Goal: Task Accomplishment & Management: Manage account settings

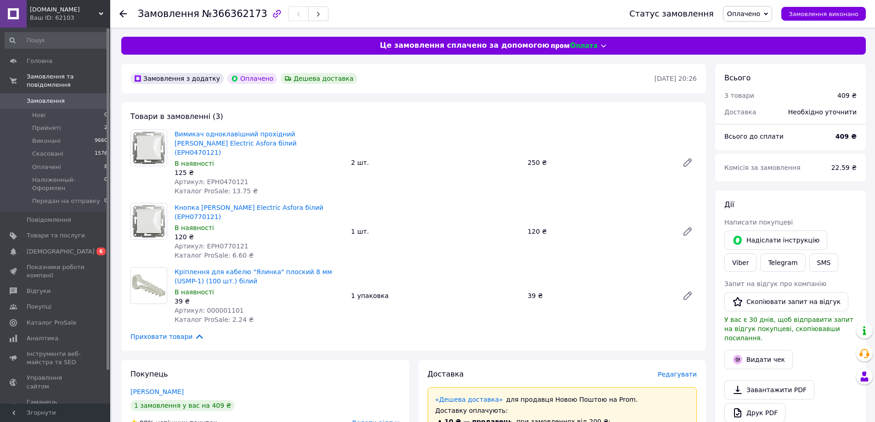
click at [222, 178] on span "Артикул: EPH0470121" at bounding box center [211, 181] width 74 height 7
copy span "EPH0470121"
click at [221, 242] on span "Артикул: EPH0770121" at bounding box center [211, 245] width 74 height 7
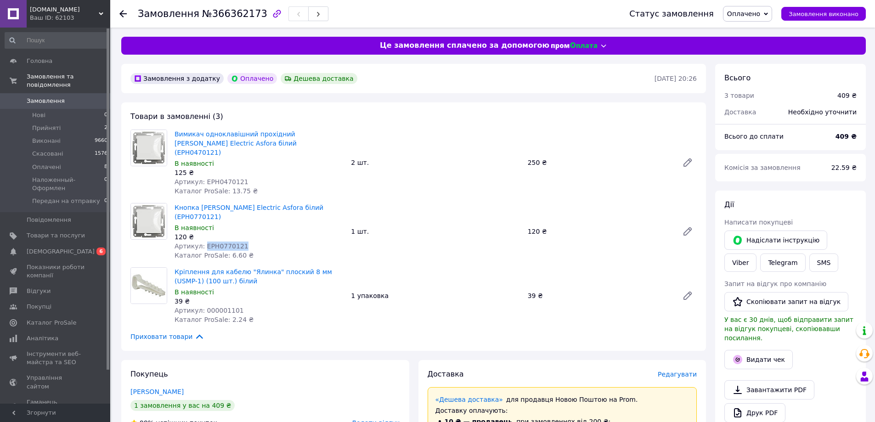
copy span "EPH0770121"
click at [216, 307] on span "Артикул: 000001101" at bounding box center [208, 310] width 69 height 7
copy span "000001101"
click at [315, 14] on icon "button" at bounding box center [318, 14] width 6 height 6
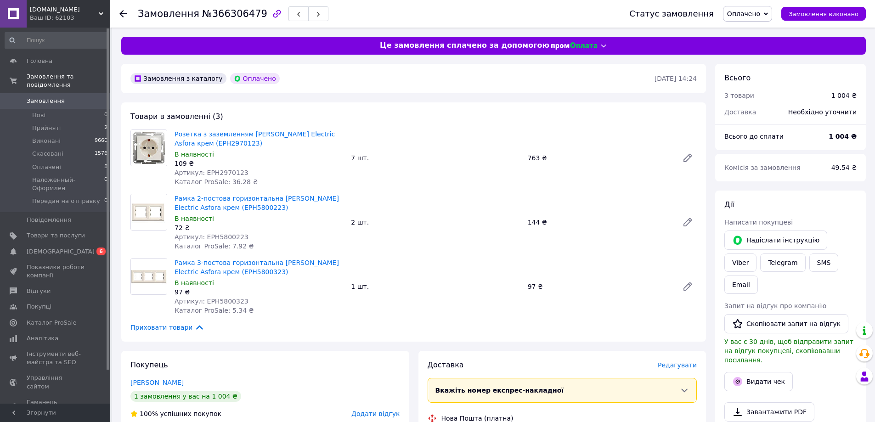
click at [217, 173] on span "Артикул: EPH2970123" at bounding box center [211, 172] width 74 height 7
copy span "EPH2970123"
click at [208, 236] on span "Артикул: EPH5800223" at bounding box center [211, 236] width 74 height 7
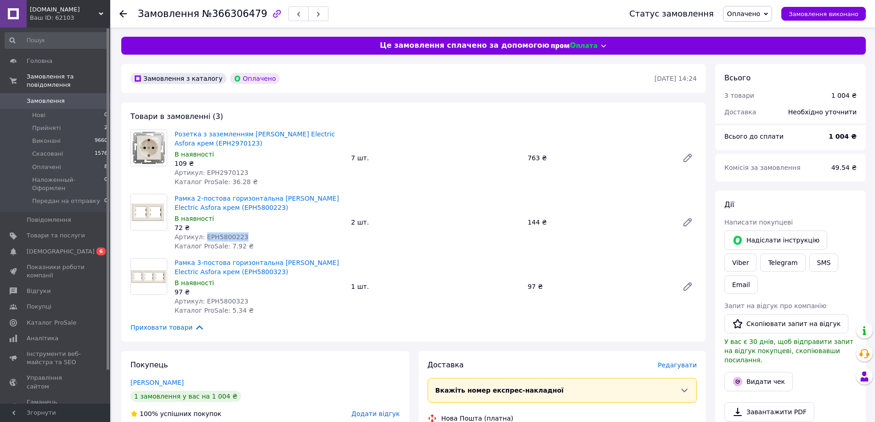
copy span "EPH5800223"
click at [226, 299] on span "Артикул: EPH5800323" at bounding box center [211, 301] width 74 height 7
copy span "EPH5800323"
click at [300, 6] on div "Замовлення №366306479" at bounding box center [374, 14] width 473 height 28
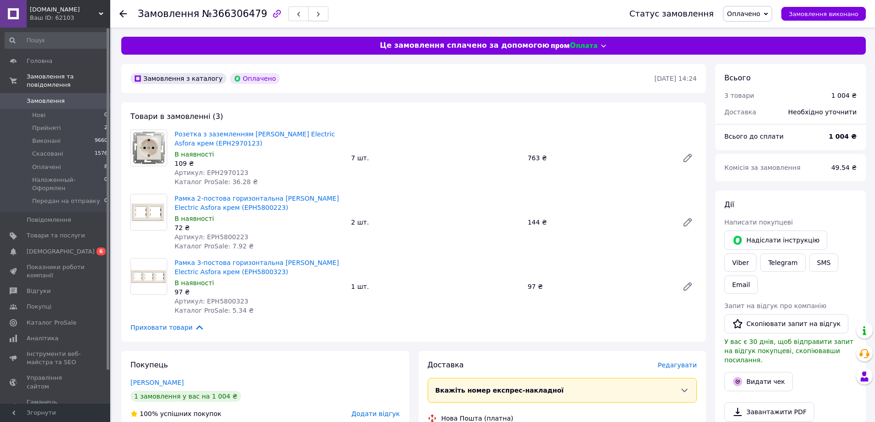
click at [315, 17] on icon "button" at bounding box center [318, 14] width 6 height 6
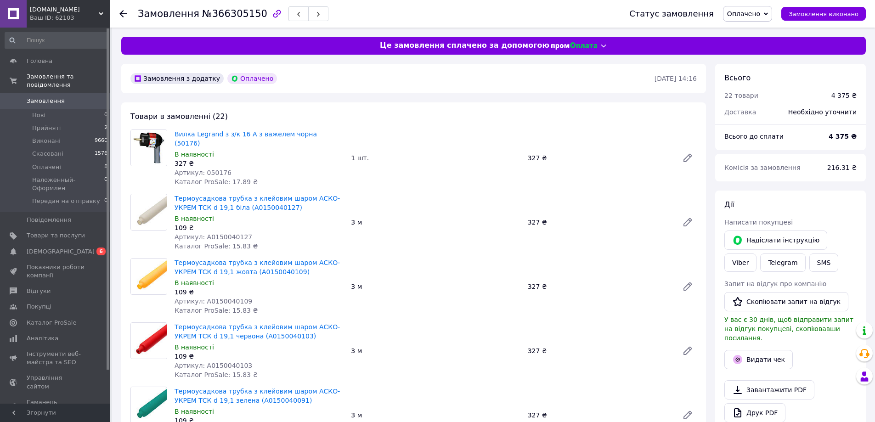
click at [217, 169] on span "Артикул: 050176" at bounding box center [202, 172] width 57 height 7
click at [230, 233] on span "Артикул: A0150040127" at bounding box center [213, 236] width 78 height 7
copy span "A0150040127"
click at [230, 298] on span "Артикул: A0150040109" at bounding box center [213, 301] width 78 height 7
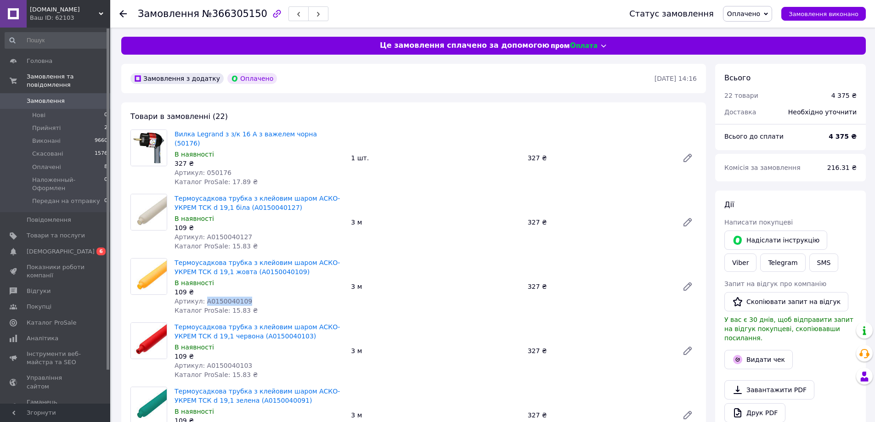
click at [230, 298] on span "Артикул: A0150040109" at bounding box center [213, 301] width 78 height 7
copy span "A0150040109"
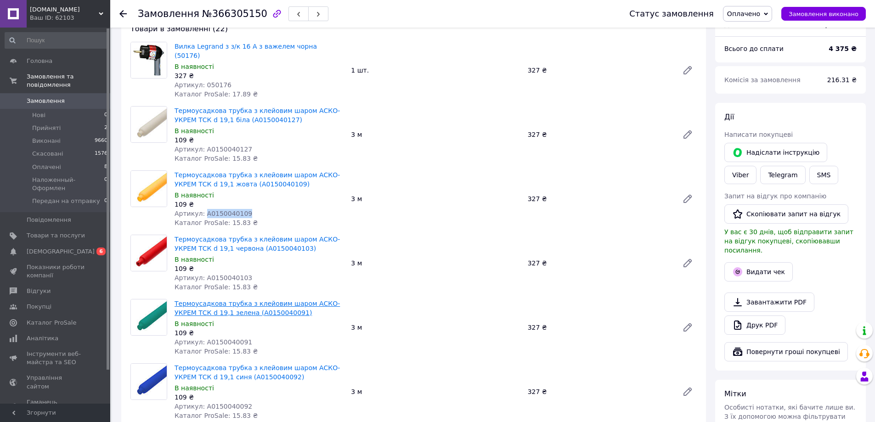
scroll to position [92, 0]
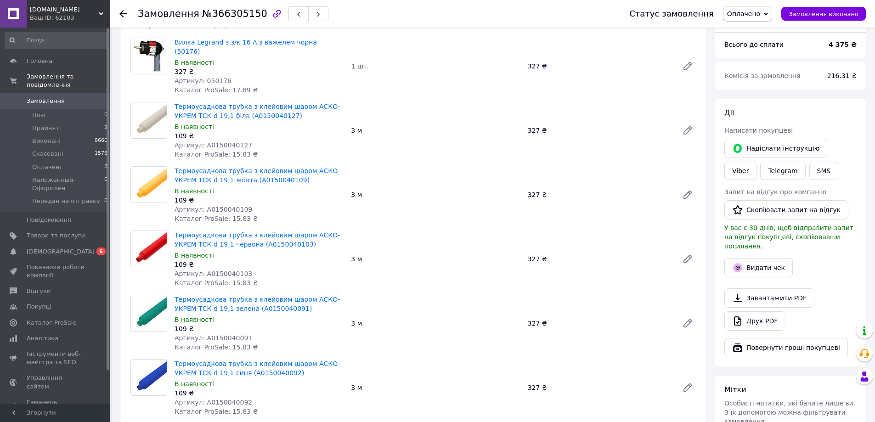
click at [231, 270] on span "Артикул: A0150040103" at bounding box center [213, 273] width 78 height 7
copy span "A0150040103"
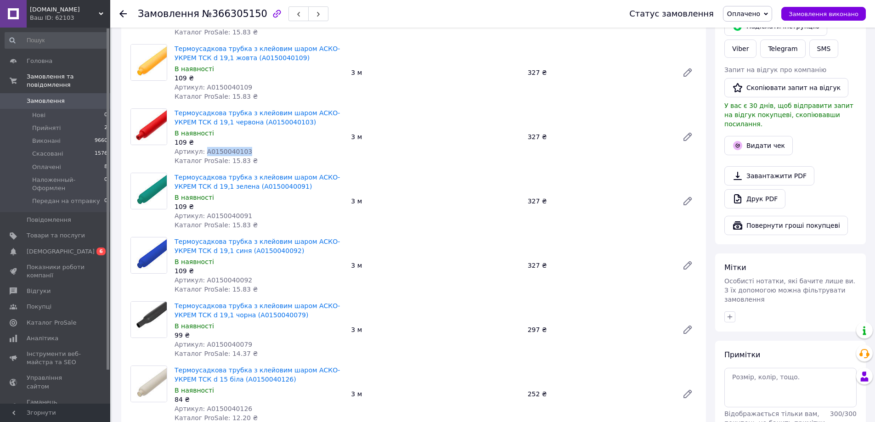
scroll to position [230, 0]
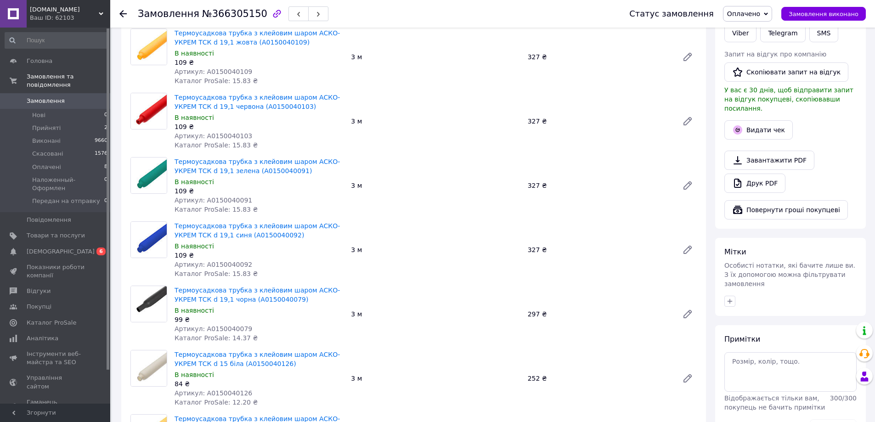
click at [229, 197] on span "Артикул: A0150040091" at bounding box center [213, 200] width 78 height 7
copy span "A0150040091"
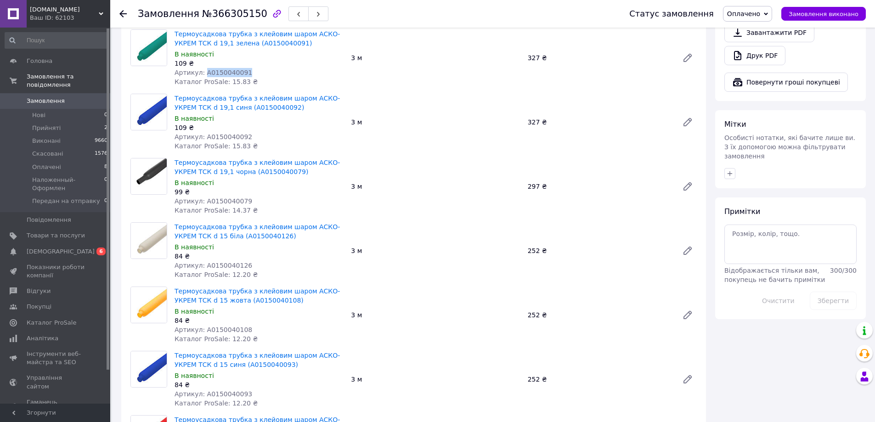
scroll to position [367, 0]
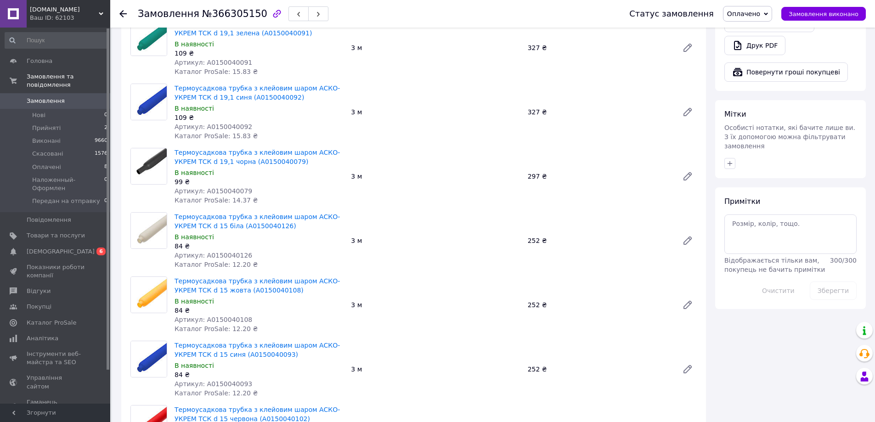
click at [223, 123] on span "Артикул: A0150040092" at bounding box center [213, 126] width 78 height 7
click at [224, 187] on span "Артикул: A0150040079" at bounding box center [213, 190] width 78 height 7
click at [219, 252] on span "Артикул: A0150040126" at bounding box center [213, 255] width 78 height 7
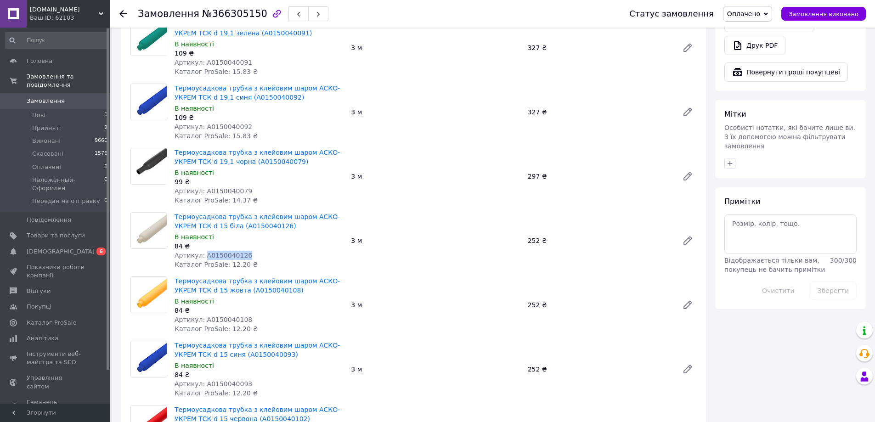
click at [219, 252] on span "Артикул: A0150040126" at bounding box center [213, 255] width 78 height 7
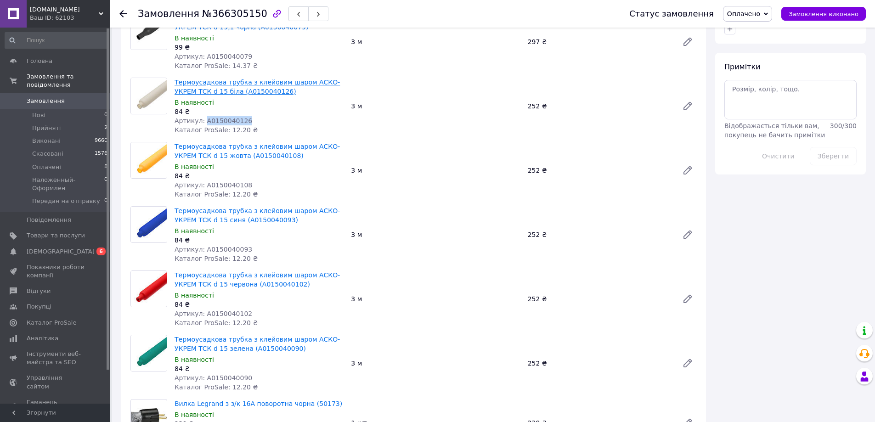
scroll to position [505, 0]
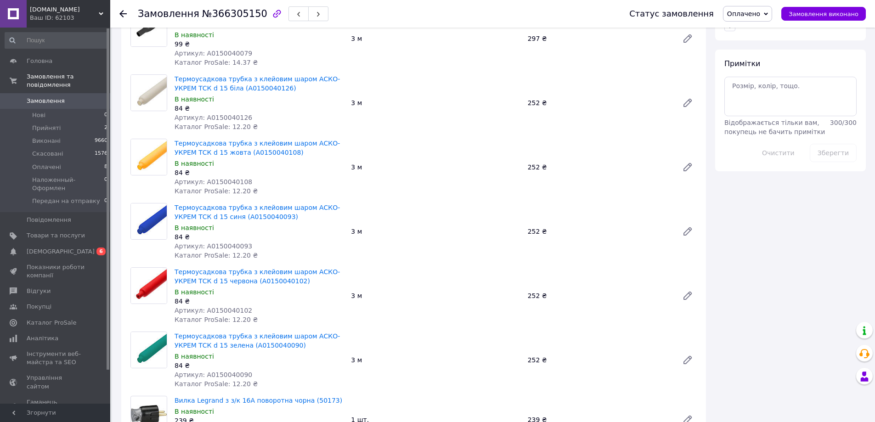
click at [233, 168] on div "84 ₴" at bounding box center [258, 172] width 169 height 9
click at [228, 178] on span "Артикул: A0150040108" at bounding box center [213, 181] width 78 height 7
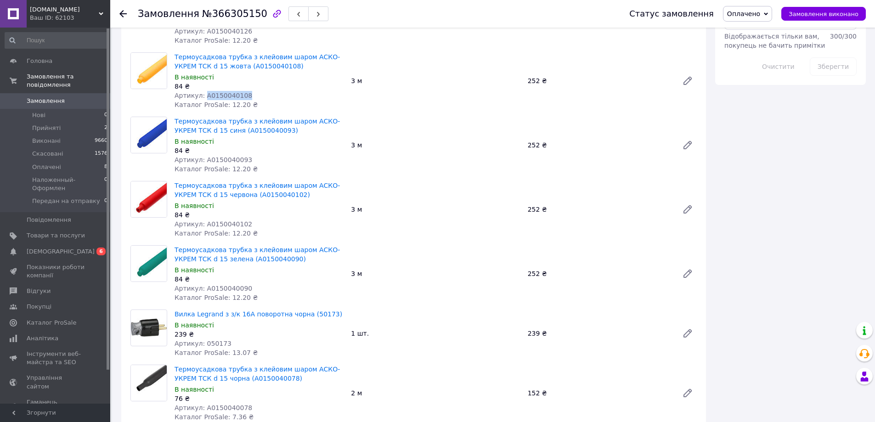
scroll to position [597, 0]
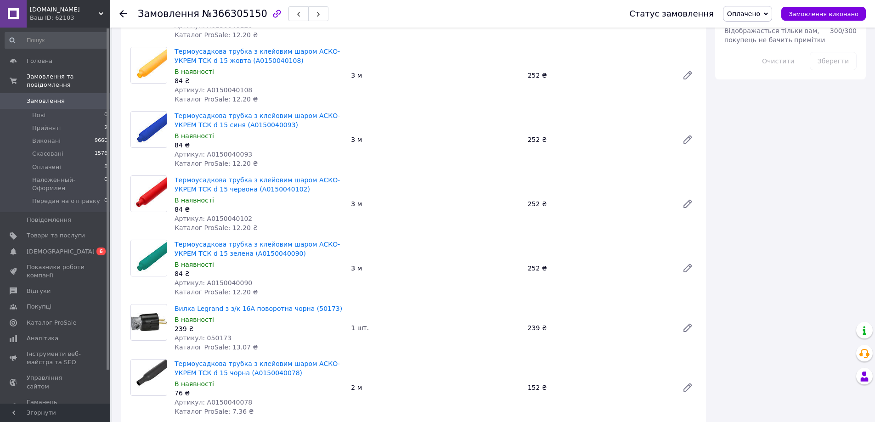
click at [230, 151] on span "Артикул: A0150040093" at bounding box center [213, 154] width 78 height 7
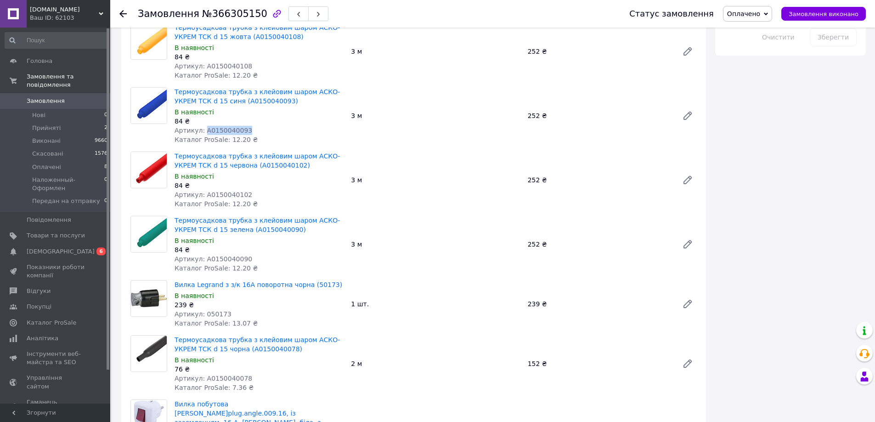
scroll to position [643, 0]
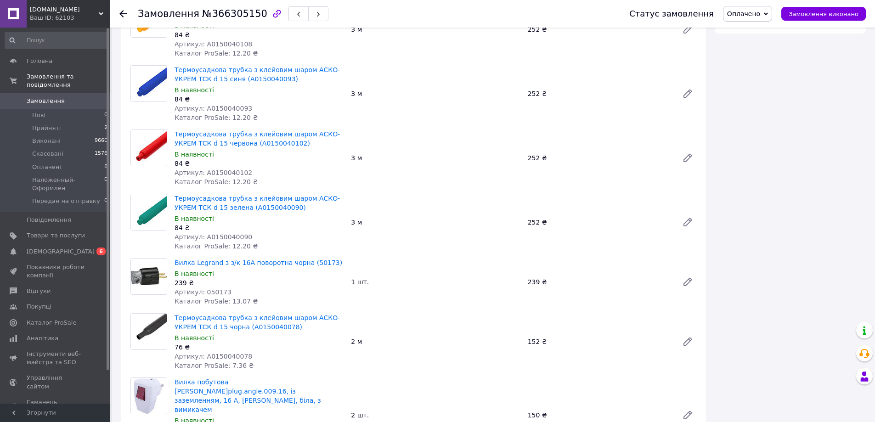
click at [231, 169] on span "Артикул: A0150040102" at bounding box center [213, 172] width 78 height 7
click at [225, 233] on span "Артикул: A0150040090" at bounding box center [213, 236] width 78 height 7
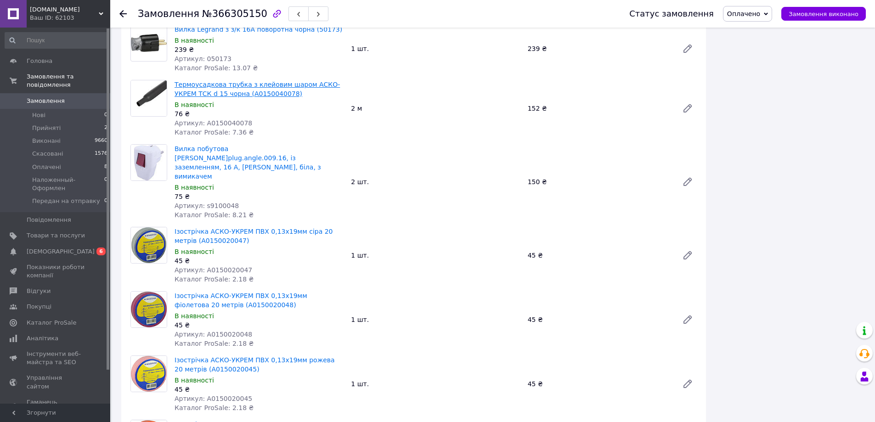
scroll to position [872, 0]
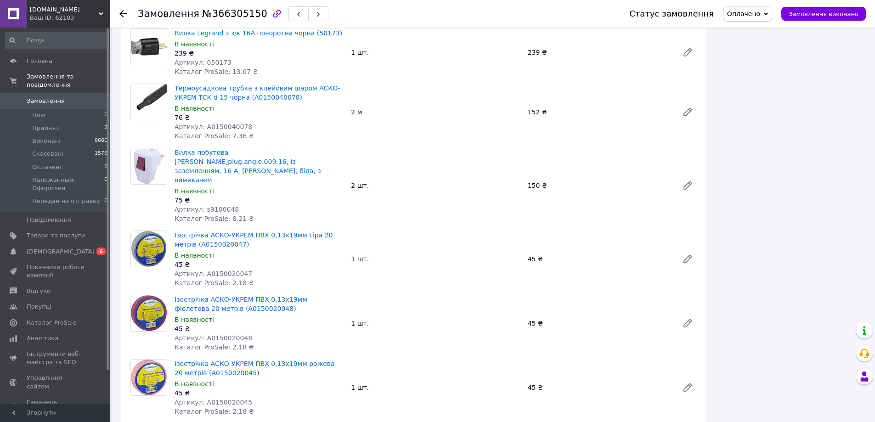
click at [222, 206] on span "Артикул: s9100048" at bounding box center [206, 209] width 64 height 7
click at [222, 270] on span "Артикул: A0150020047" at bounding box center [213, 273] width 78 height 7
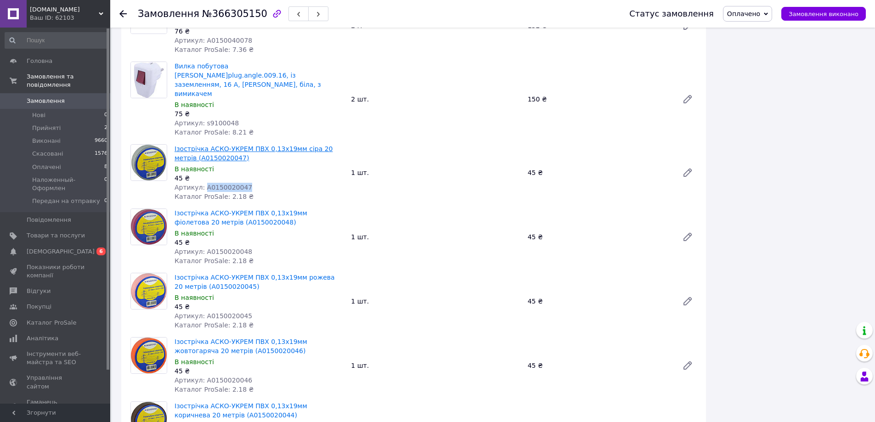
scroll to position [964, 0]
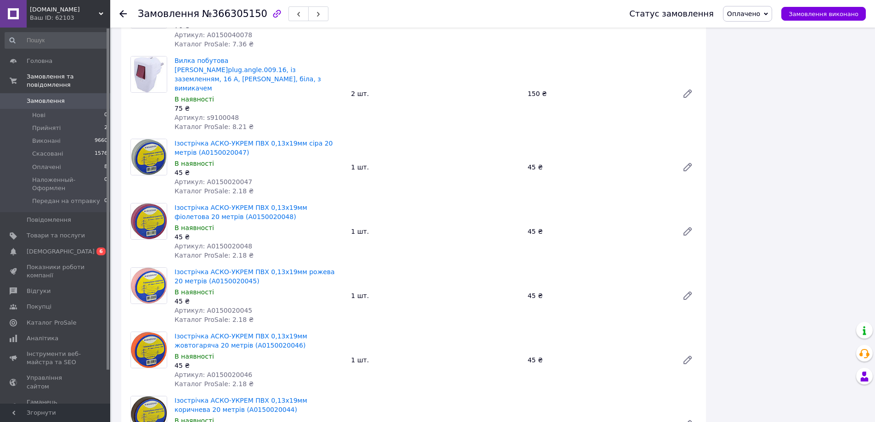
click at [228, 242] on span "Артикул: A0150020048" at bounding box center [213, 245] width 78 height 7
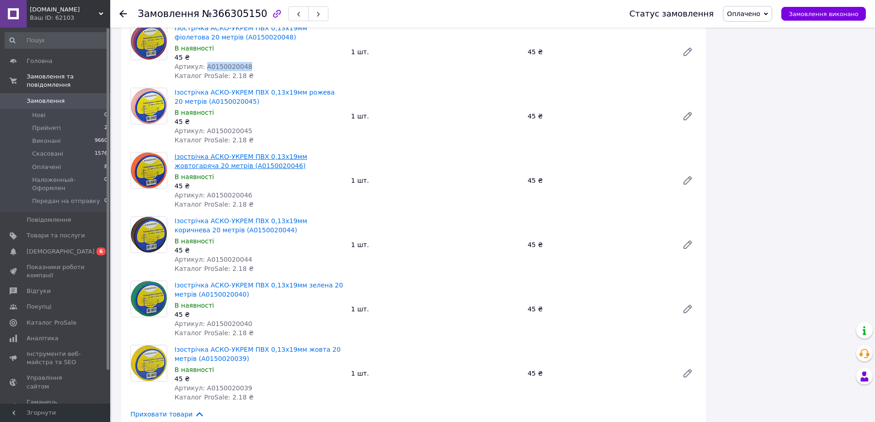
scroll to position [1148, 0]
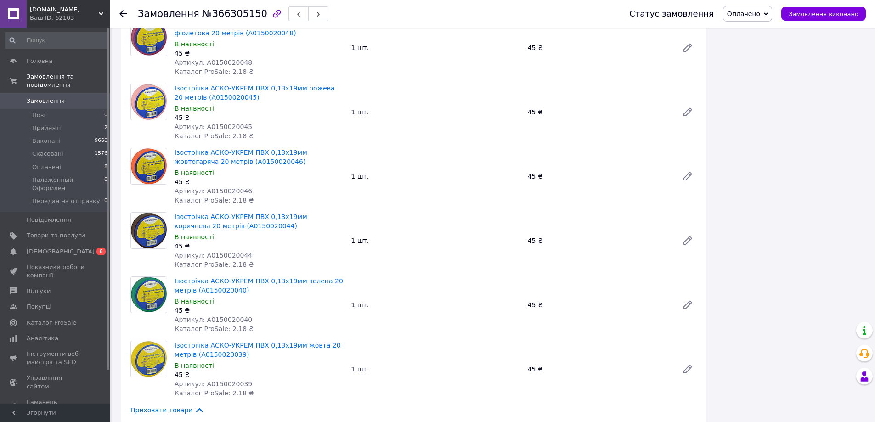
click at [218, 123] on span "Артикул: A0150020045" at bounding box center [213, 126] width 78 height 7
click at [230, 187] on span "Артикул: A0150020046" at bounding box center [213, 190] width 78 height 7
click at [222, 252] on span "Артикул: A0150020044" at bounding box center [213, 255] width 78 height 7
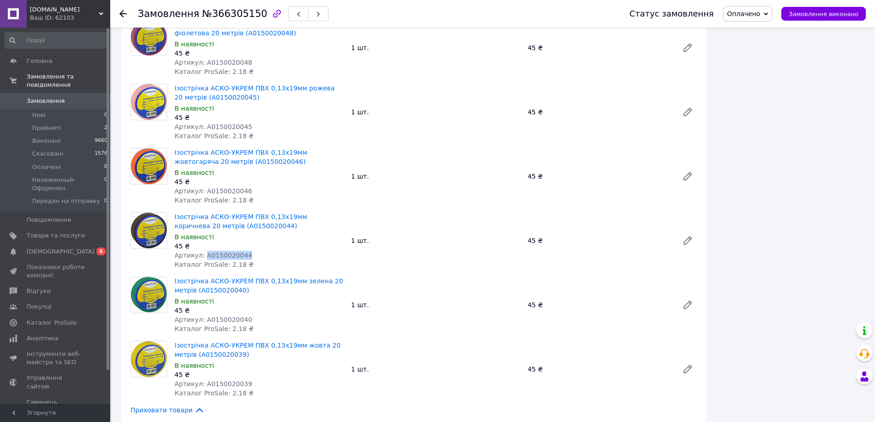
click at [222, 252] on span "Артикул: A0150020044" at bounding box center [213, 255] width 78 height 7
click at [221, 316] on span "Артикул: A0150020040" at bounding box center [213, 319] width 78 height 7
click at [228, 380] on span "Артикул: A0150020039" at bounding box center [213, 383] width 78 height 7
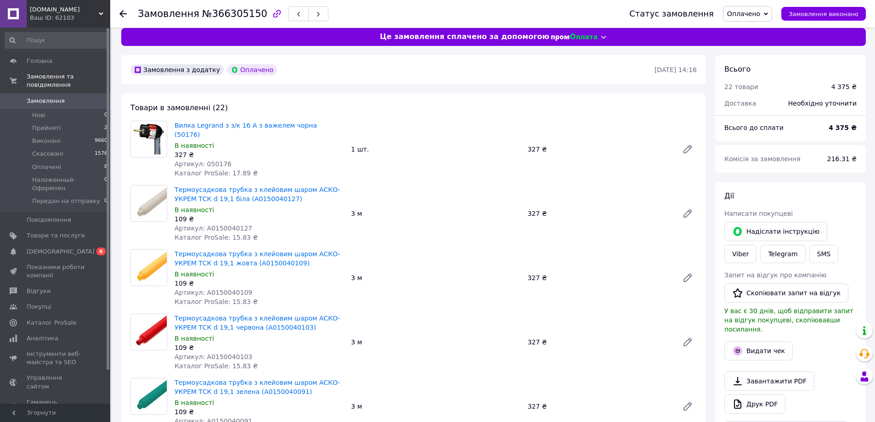
scroll to position [0, 0]
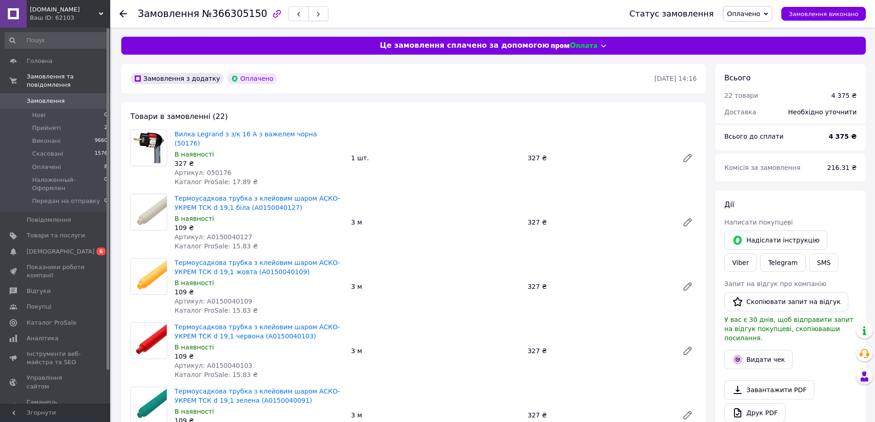
click at [308, 12] on button "button" at bounding box center [318, 13] width 20 height 15
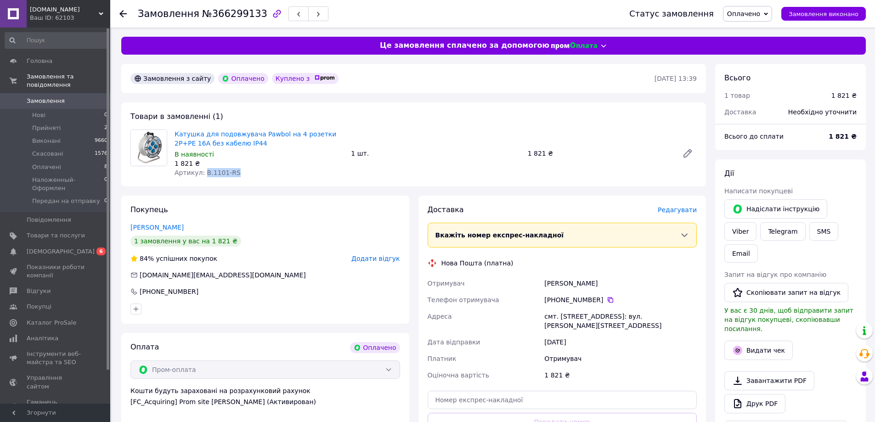
drag, startPoint x: 237, startPoint y: 172, endPoint x: 203, endPoint y: 174, distance: 33.6
click at [203, 174] on div "Артикул: B.1101-RS" at bounding box center [258, 172] width 169 height 9
click at [308, 12] on button "button" at bounding box center [318, 13] width 20 height 15
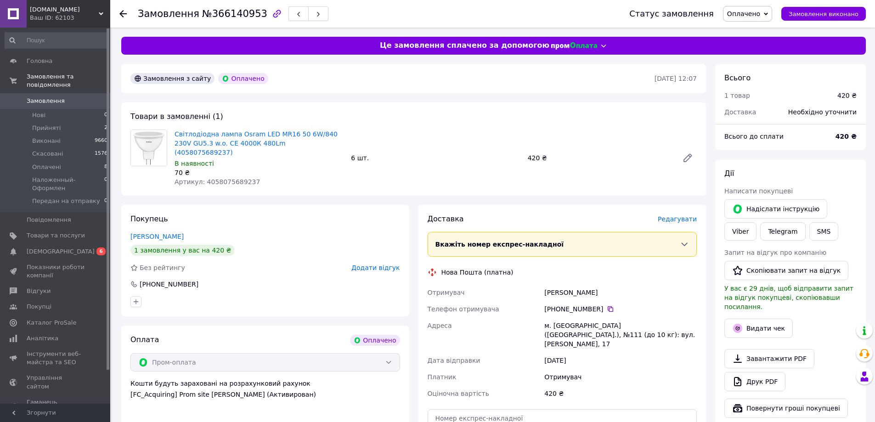
click at [232, 178] on span "Артикул: 4058075689237" at bounding box center [216, 181] width 85 height 7
click at [308, 9] on button "button" at bounding box center [318, 13] width 20 height 15
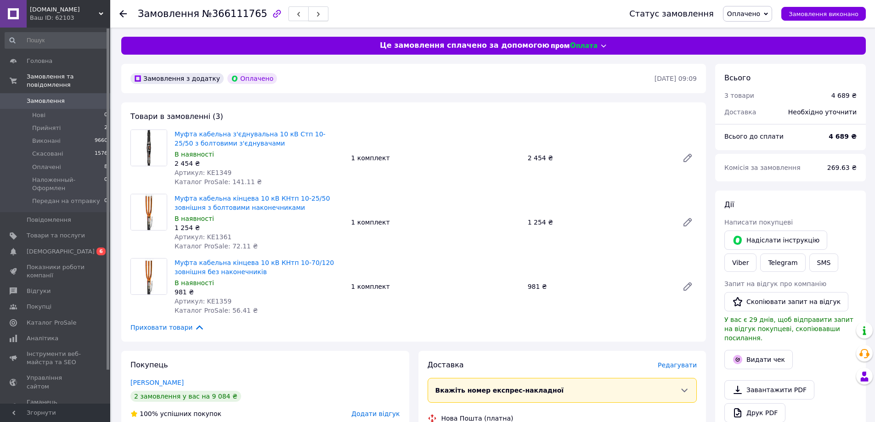
click at [315, 13] on icon "button" at bounding box center [318, 14] width 6 height 6
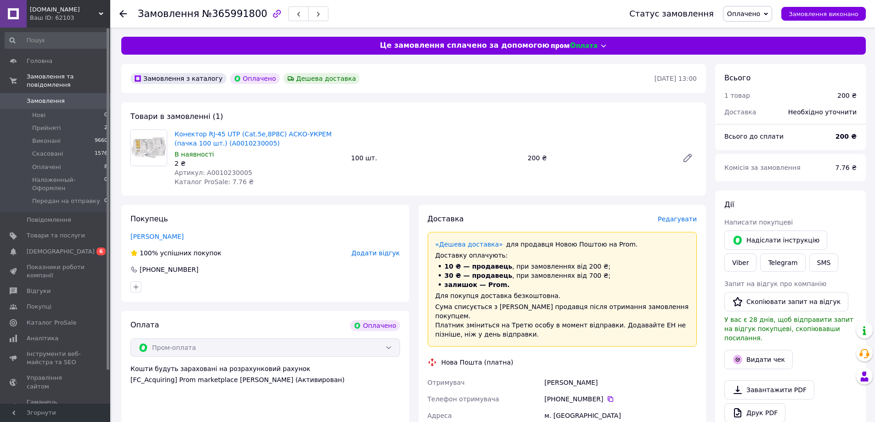
click at [231, 173] on span "Артикул: A0010230005" at bounding box center [213, 172] width 78 height 7
click at [309, 14] on button "button" at bounding box center [318, 13] width 20 height 15
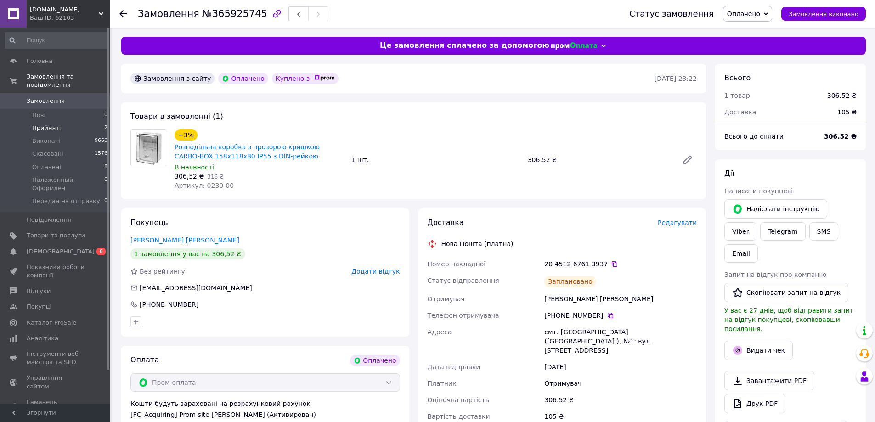
click at [60, 122] on li "Прийняті 2" at bounding box center [56, 128] width 113 height 13
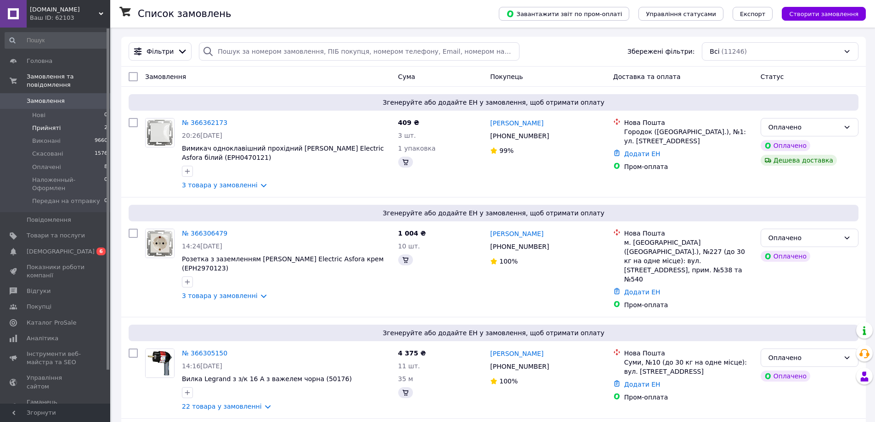
click at [62, 122] on li "Прийняті 2" at bounding box center [56, 128] width 113 height 13
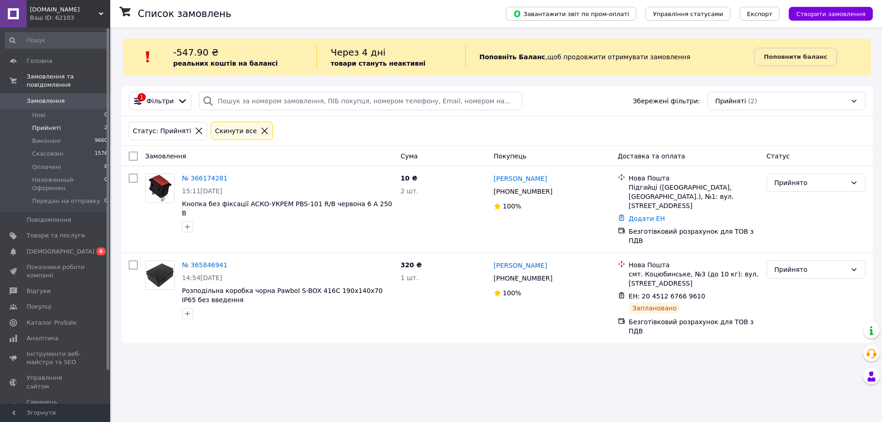
click at [260, 130] on icon at bounding box center [264, 131] width 8 height 8
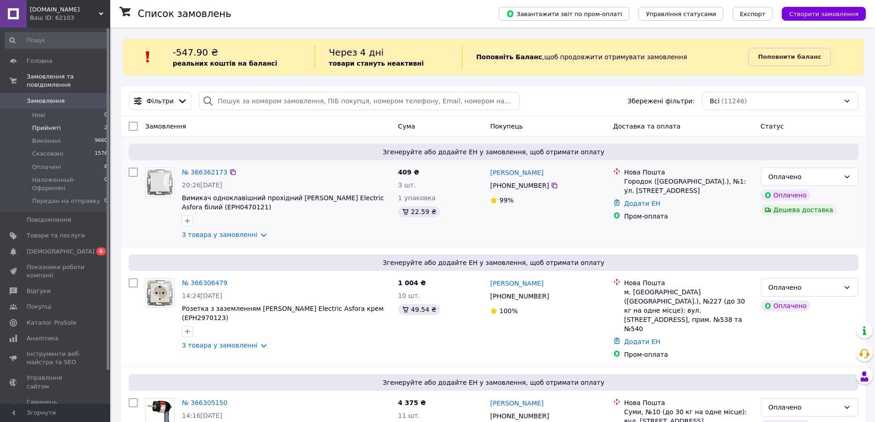
scroll to position [46, 0]
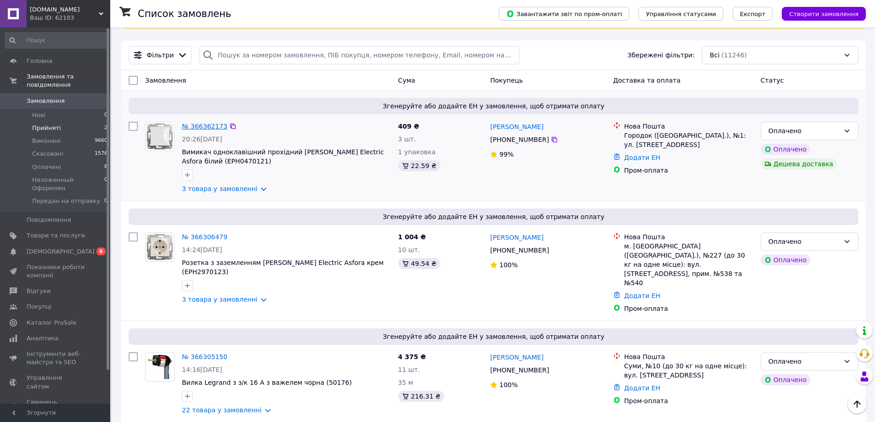
click at [214, 128] on link "№ 366362173" at bounding box center [204, 126] width 45 height 7
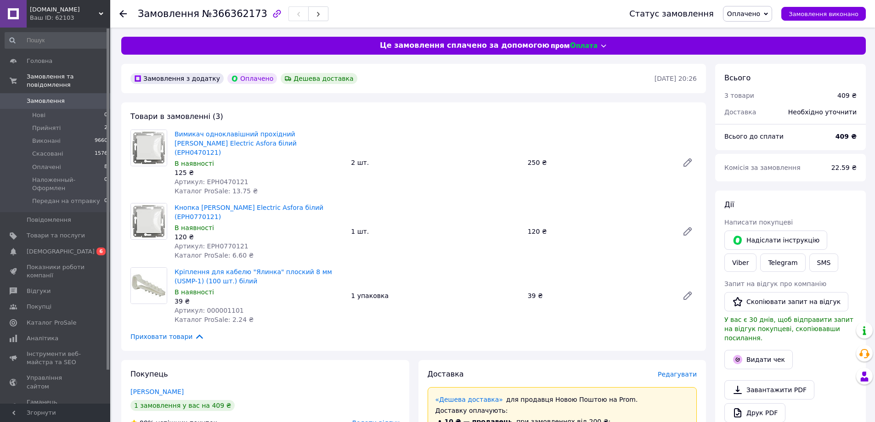
click at [221, 178] on span "Артикул: EPH0470121" at bounding box center [211, 181] width 74 height 7
click at [227, 242] on span "Артикул: EPH0770121" at bounding box center [211, 245] width 74 height 7
click at [309, 14] on button "button" at bounding box center [318, 13] width 20 height 15
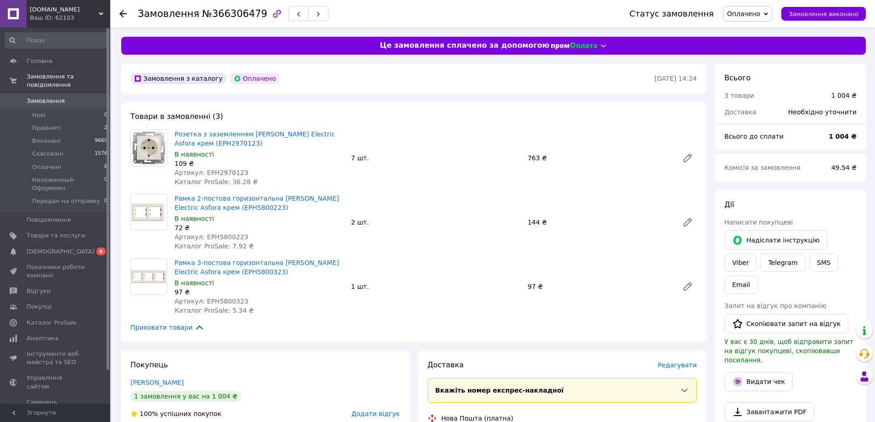
click at [221, 169] on span "Артикул: EPH2970123" at bounding box center [211, 172] width 74 height 7
click at [221, 234] on span "Артикул: EPH5800223" at bounding box center [211, 236] width 74 height 7
click at [214, 300] on span "Артикул: EPH5800323" at bounding box center [211, 301] width 74 height 7
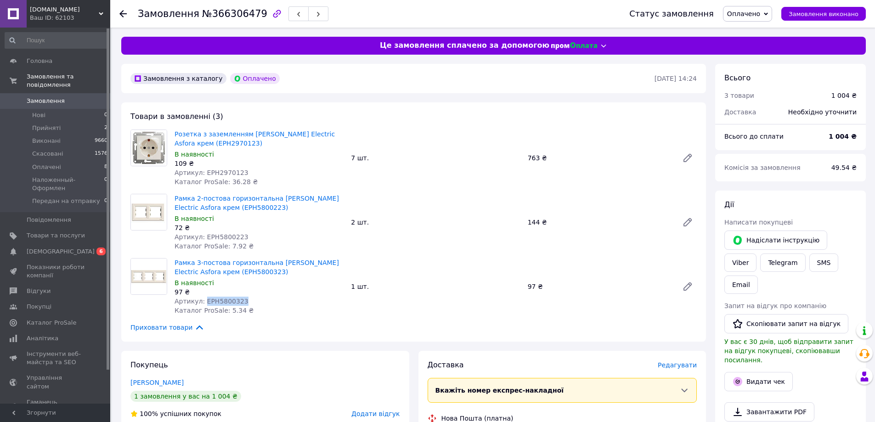
click at [214, 300] on span "Артикул: EPH5800323" at bounding box center [211, 301] width 74 height 7
click at [308, 7] on button "button" at bounding box center [318, 13] width 20 height 15
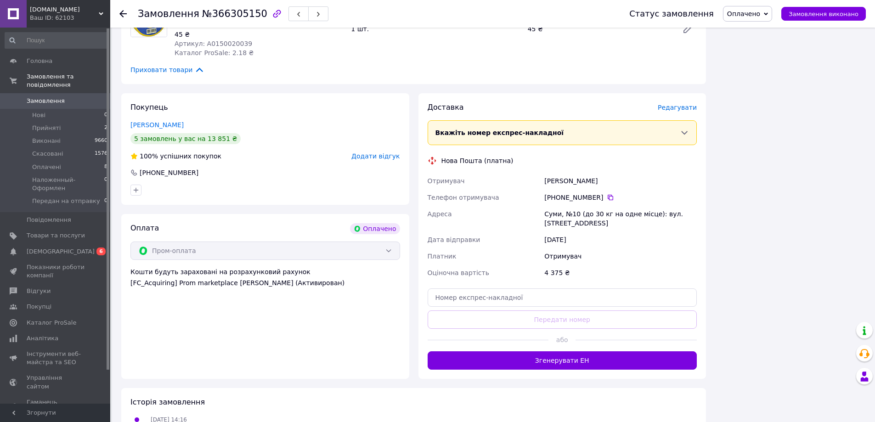
scroll to position [1396, 0]
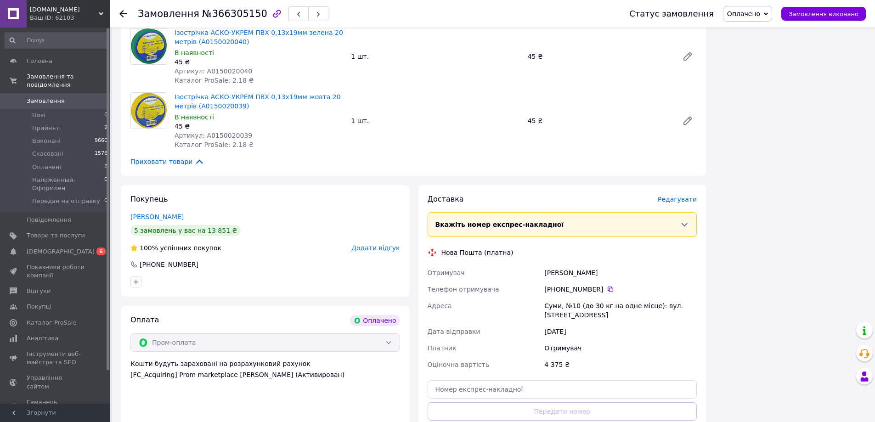
click at [154, 213] on link "[PERSON_NAME]" at bounding box center [156, 216] width 53 height 7
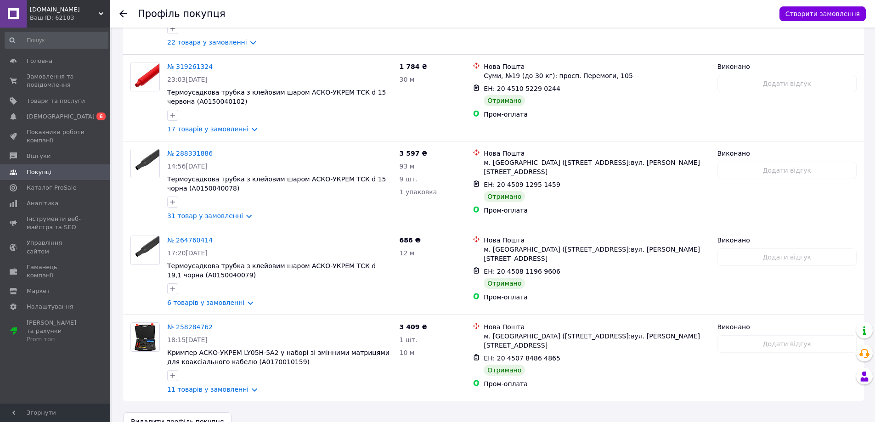
scroll to position [321, 0]
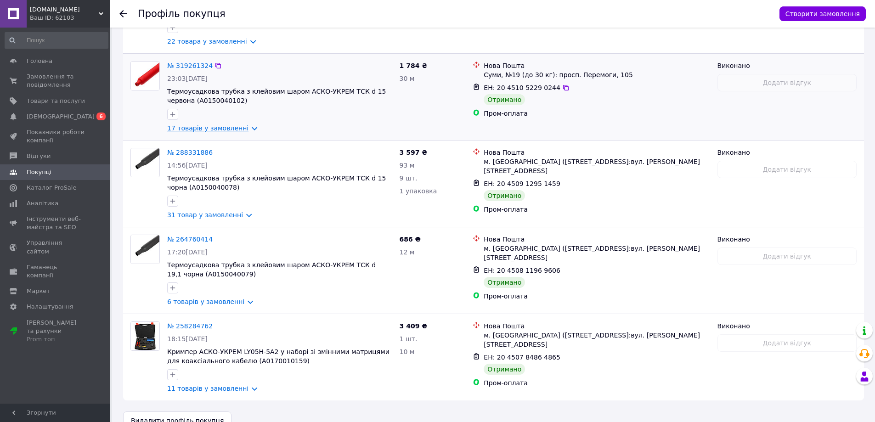
click at [224, 124] on link "17 товарів у замовленні" at bounding box center [207, 127] width 81 height 7
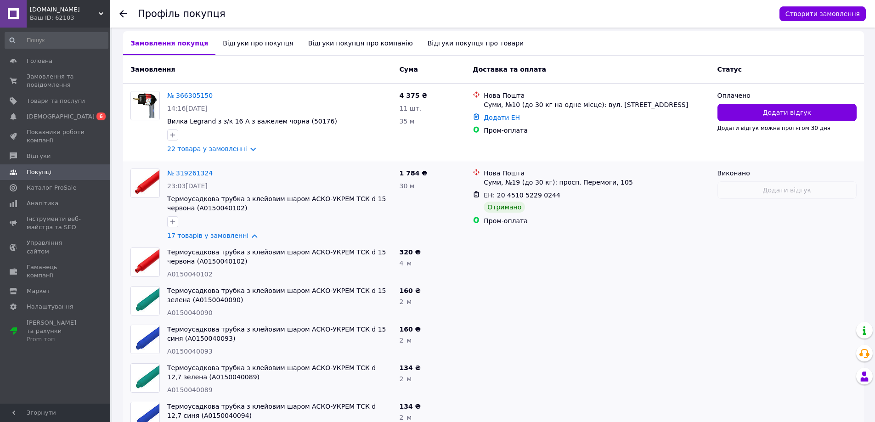
scroll to position [208, 0]
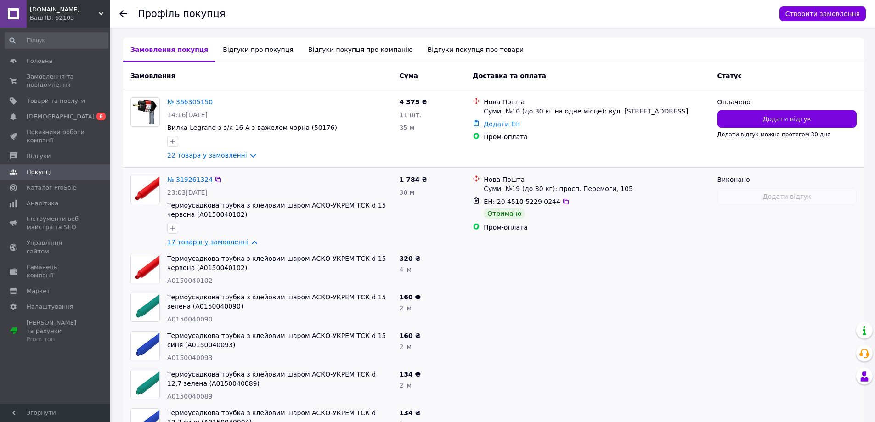
click at [208, 238] on link "17 товарів у замовленні" at bounding box center [207, 241] width 81 height 7
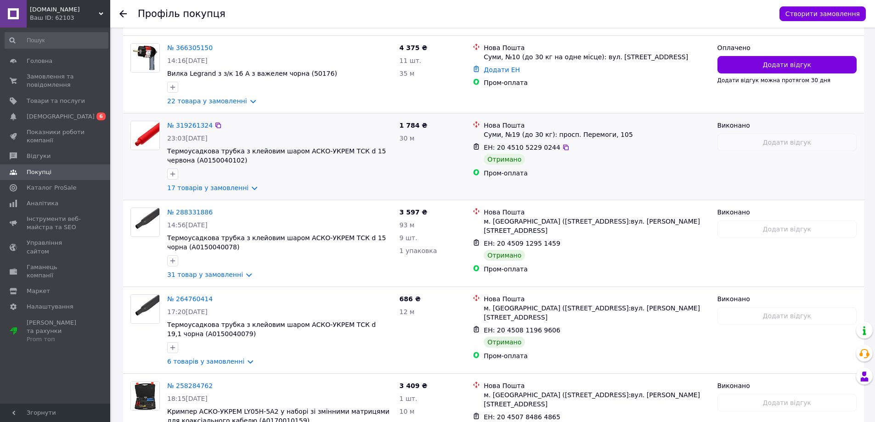
scroll to position [332, 0]
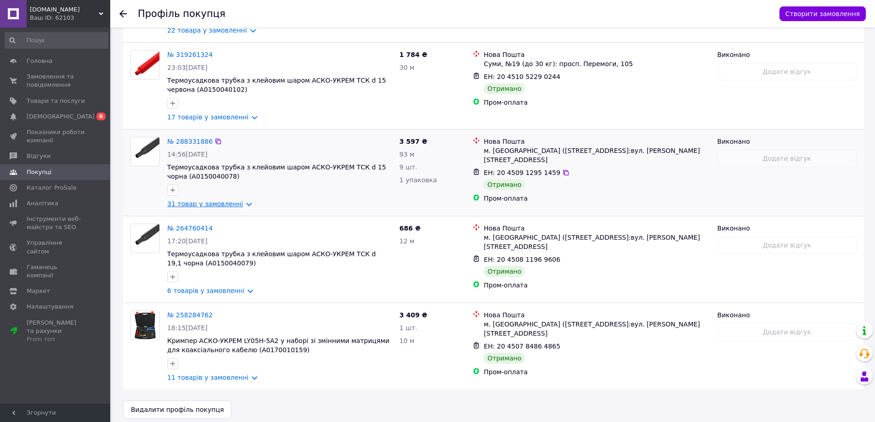
click at [211, 200] on link "31 товар у замовленні" at bounding box center [205, 203] width 76 height 7
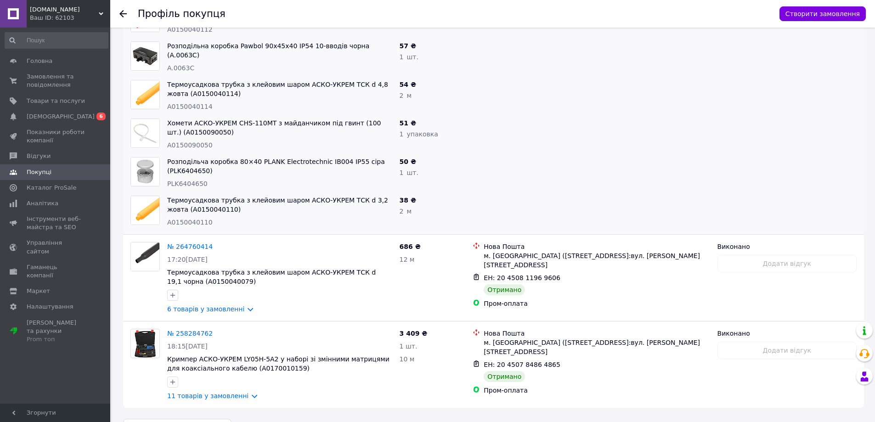
scroll to position [1521, 0]
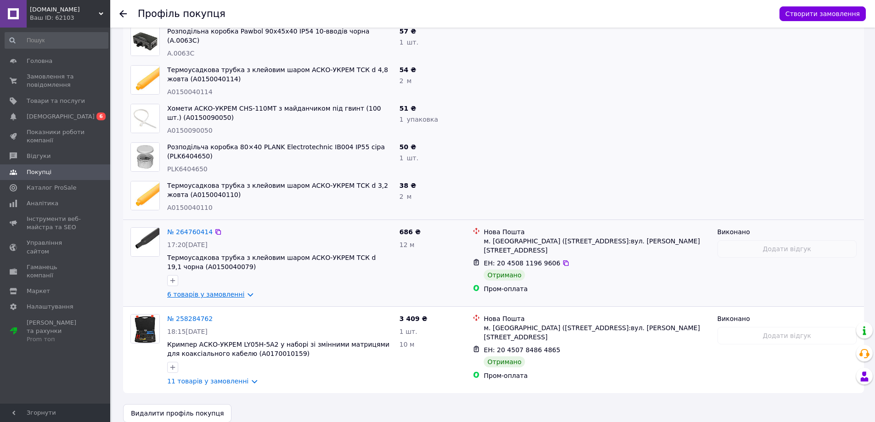
click at [214, 291] on link "6 товарів у замовленні" at bounding box center [205, 294] width 77 height 7
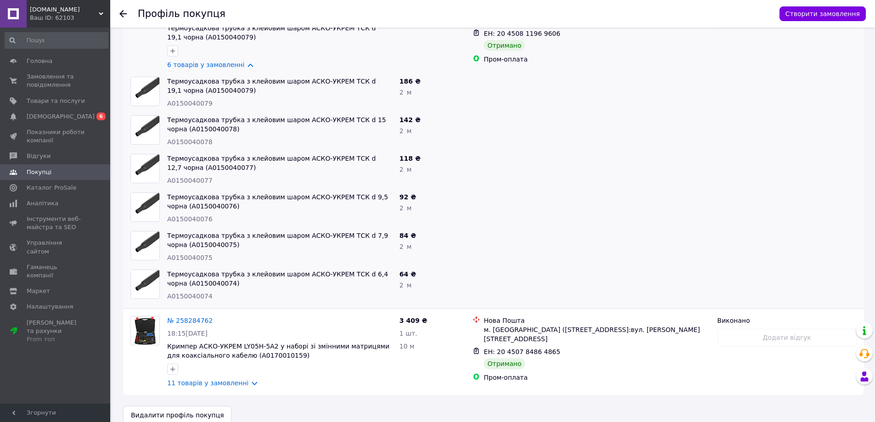
scroll to position [1752, 0]
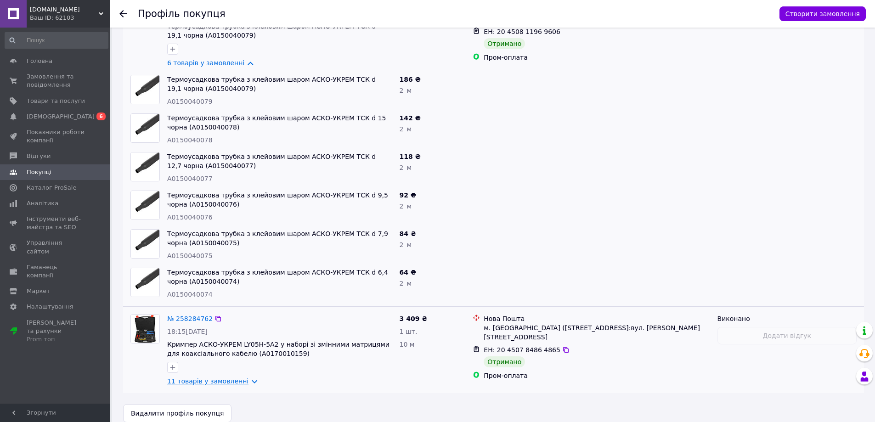
click at [206, 377] on link "11 товарів у замовленні" at bounding box center [207, 380] width 81 height 7
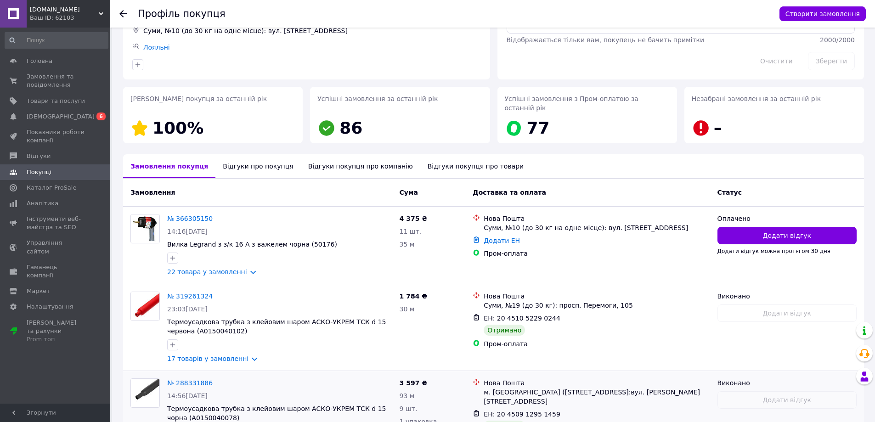
scroll to position [0, 0]
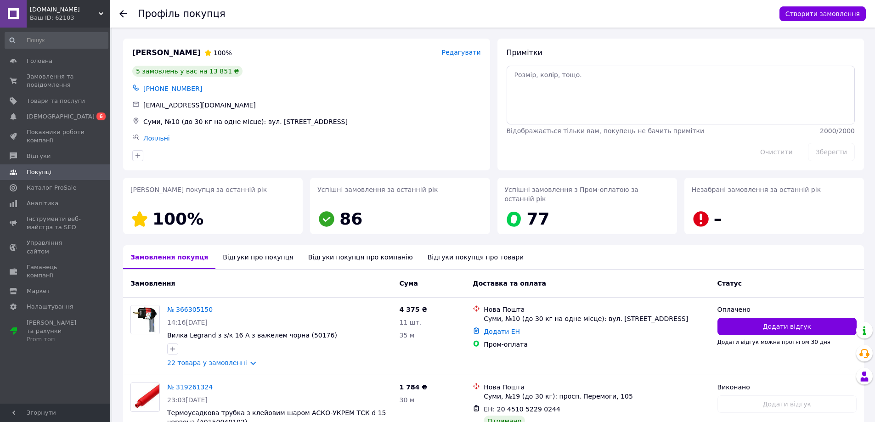
click at [118, 11] on div "Профіль покупця Створити замовлення" at bounding box center [492, 14] width 764 height 28
click at [122, 14] on use at bounding box center [122, 13] width 7 height 7
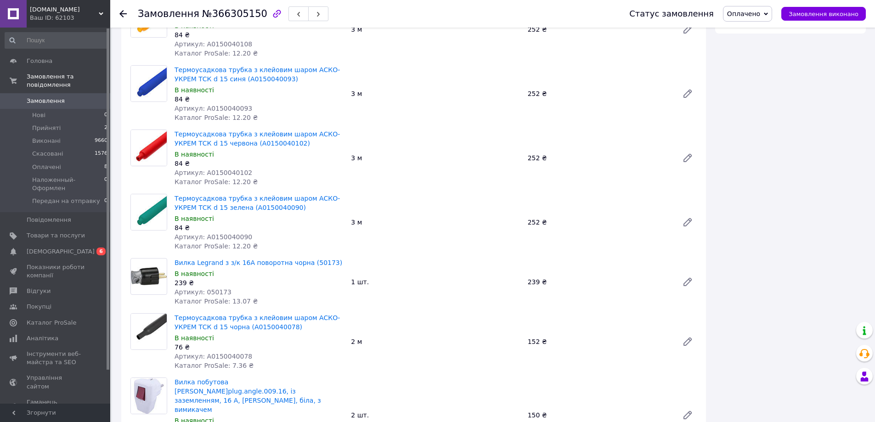
scroll to position [918, 0]
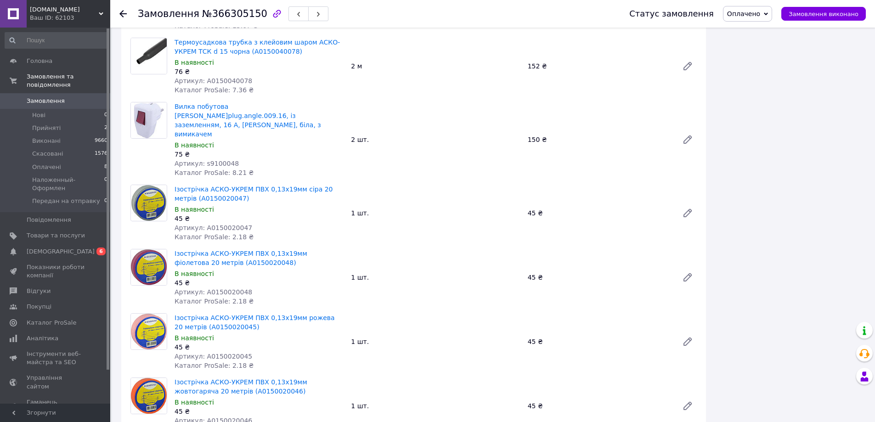
click at [222, 160] on span "Артикул: s9100048" at bounding box center [206, 163] width 64 height 7
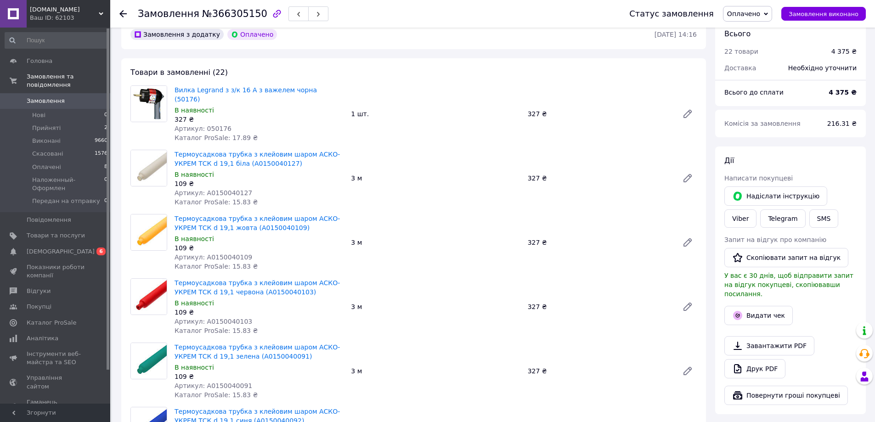
scroll to position [0, 0]
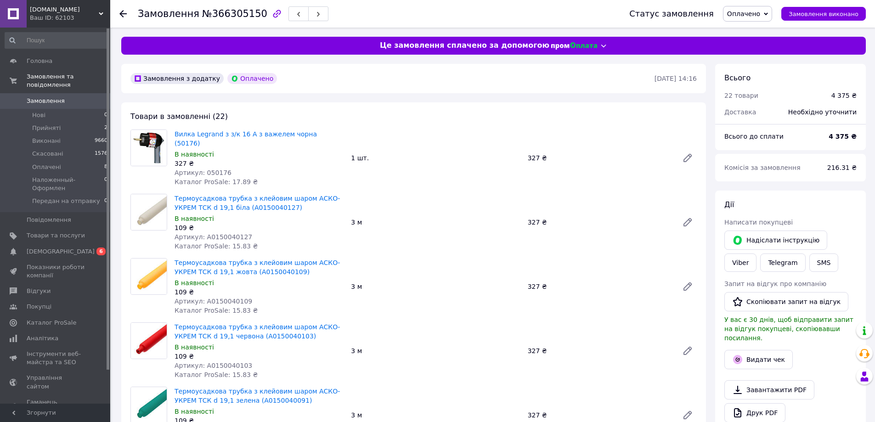
click at [47, 97] on span "Замовлення" at bounding box center [46, 101] width 38 height 8
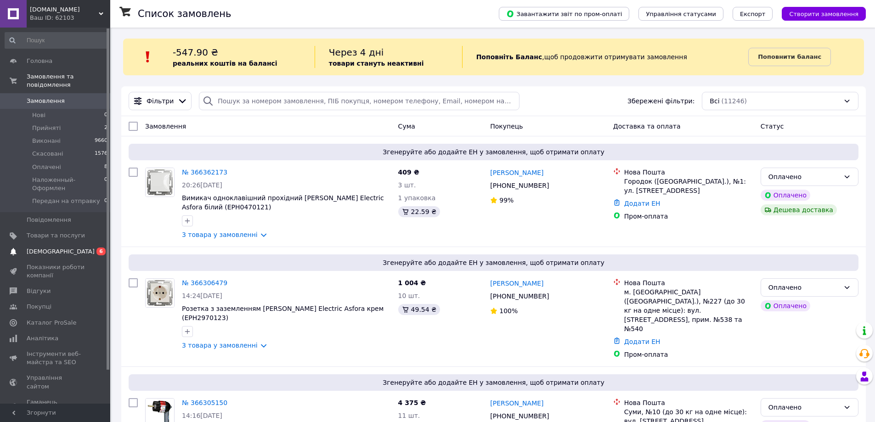
click at [42, 247] on span "[DEMOGRAPHIC_DATA]" at bounding box center [61, 251] width 68 height 8
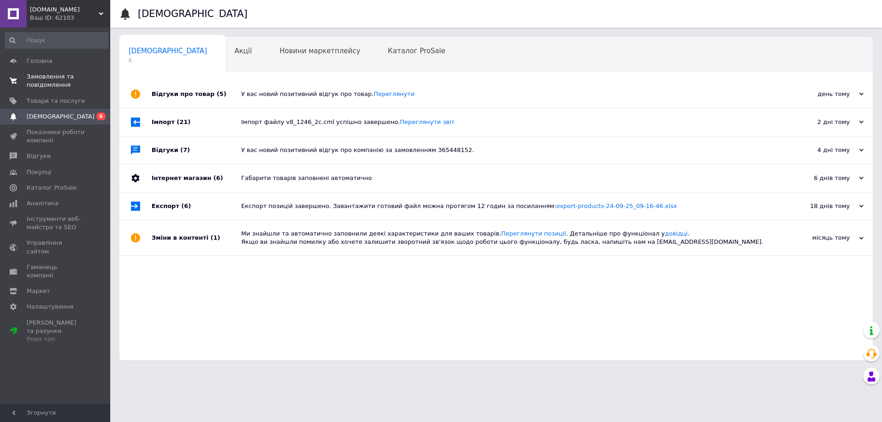
click at [71, 81] on span "Замовлення та повідомлення" at bounding box center [56, 81] width 58 height 17
